Goal: Information Seeking & Learning: Learn about a topic

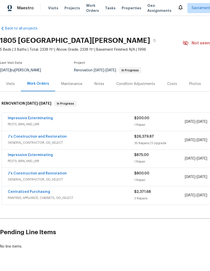
click at [29, 135] on link "J's Construction and Restoration" at bounding box center [37, 137] width 59 height 4
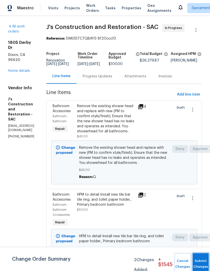
click at [201, 260] on button "Submit Changes" at bounding box center [201, 264] width 16 height 22
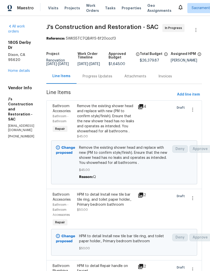
click at [17, 69] on link "Home details" at bounding box center [19, 71] width 22 height 4
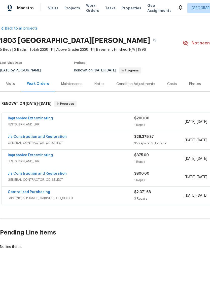
click at [143, 84] on div "Condition Adjustments" at bounding box center [135, 83] width 39 height 5
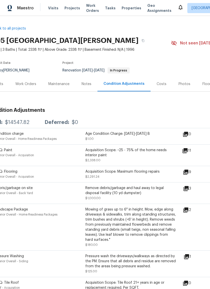
scroll to position [0, 12]
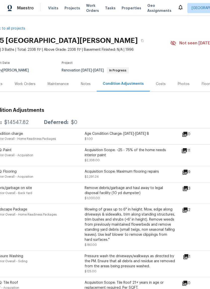
click at [160, 84] on div "Costs" at bounding box center [161, 83] width 10 height 5
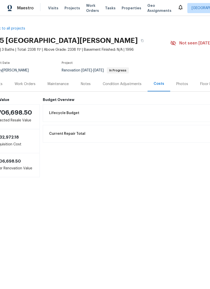
click at [71, 112] on span "Lifecycle Budget" at bounding box center [64, 112] width 30 height 5
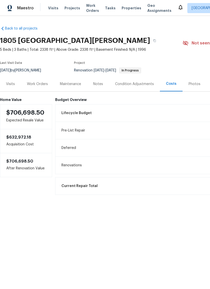
click at [134, 86] on div "Condition Adjustments" at bounding box center [134, 83] width 39 height 5
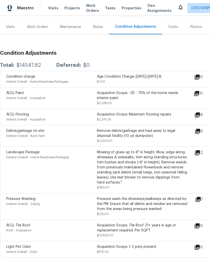
scroll to position [57, 0]
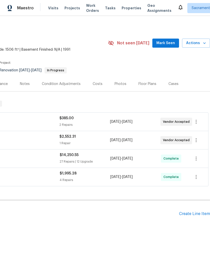
scroll to position [0, 75]
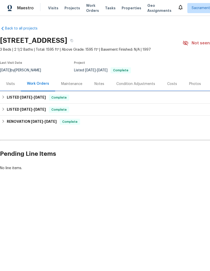
click at [17, 98] on h6 "LISTED [DATE] - [DATE]" at bounding box center [26, 98] width 39 height 6
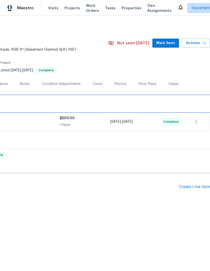
scroll to position [0, 75]
